Goal: Task Accomplishment & Management: Manage account settings

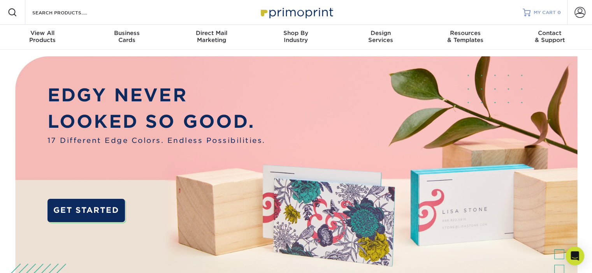
click at [543, 12] on span "MY CART" at bounding box center [544, 12] width 22 height 7
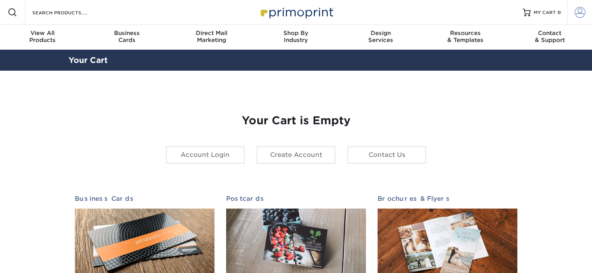
type input "mclifton@gmdesigns.net"
click at [577, 14] on span at bounding box center [579, 12] width 11 height 11
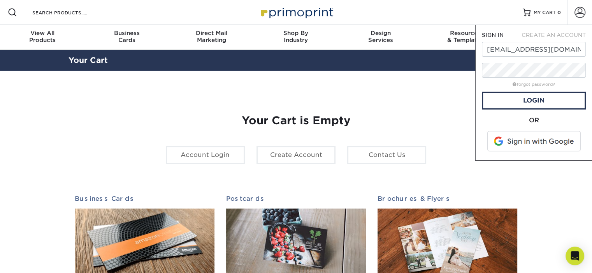
click at [486, 85] on div "forgot password?" at bounding box center [534, 83] width 104 height 9
click at [539, 84] on link "forgot password?" at bounding box center [533, 84] width 42 height 5
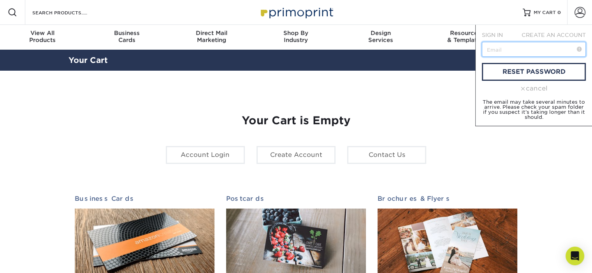
click at [506, 48] on input "text" at bounding box center [534, 49] width 104 height 15
type input "mclifton@gmdesigns.net"
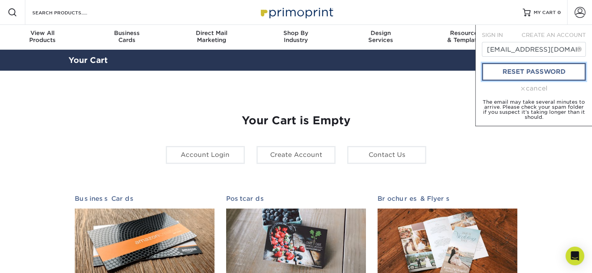
click at [534, 71] on link "reset password" at bounding box center [534, 72] width 104 height 18
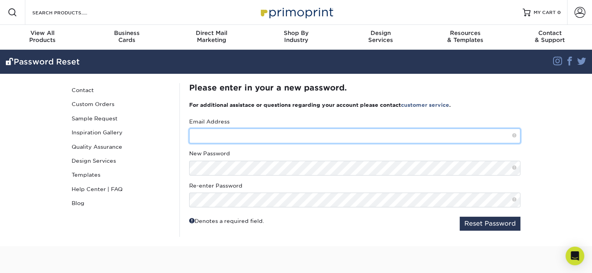
click at [249, 131] on input "text" at bounding box center [354, 136] width 331 height 15
type input "[EMAIL_ADDRESS][DOMAIN_NAME]"
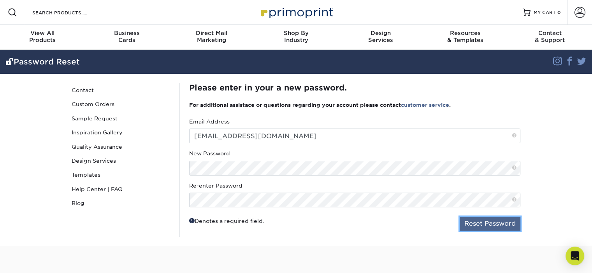
click at [497, 224] on button "Reset Password" at bounding box center [489, 224] width 61 height 14
